Goal: Task Accomplishment & Management: Manage account settings

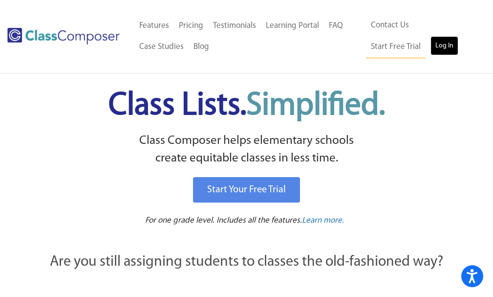
click at [431, 52] on link "Log In" at bounding box center [445, 46] width 28 height 20
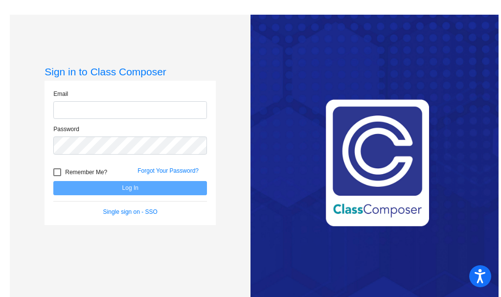
type input "mmduffy@k12.wv.us"
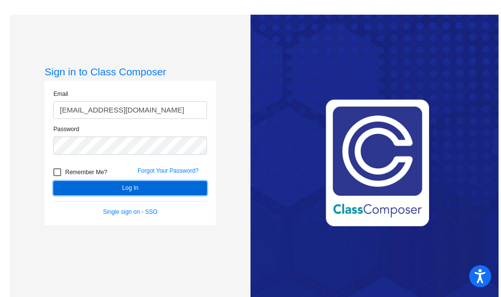
click at [129, 188] on button "Log In" at bounding box center [129, 188] width 153 height 14
